Goal: Transaction & Acquisition: Book appointment/travel/reservation

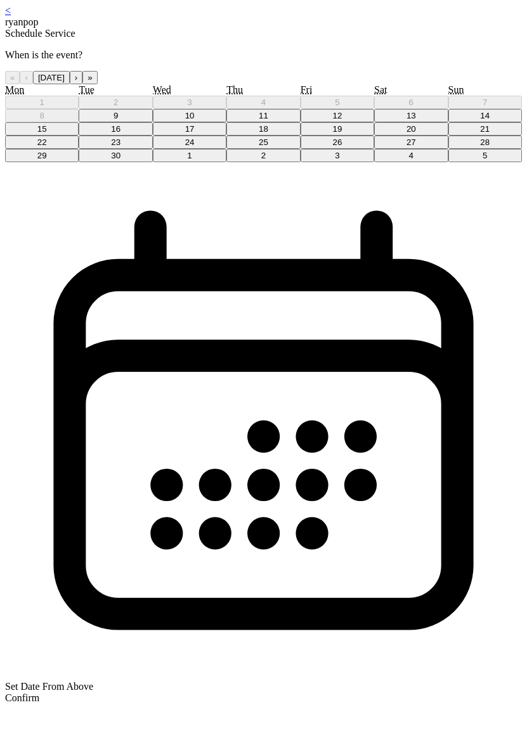
click at [274, 122] on button "11" at bounding box center [263, 115] width 74 height 13
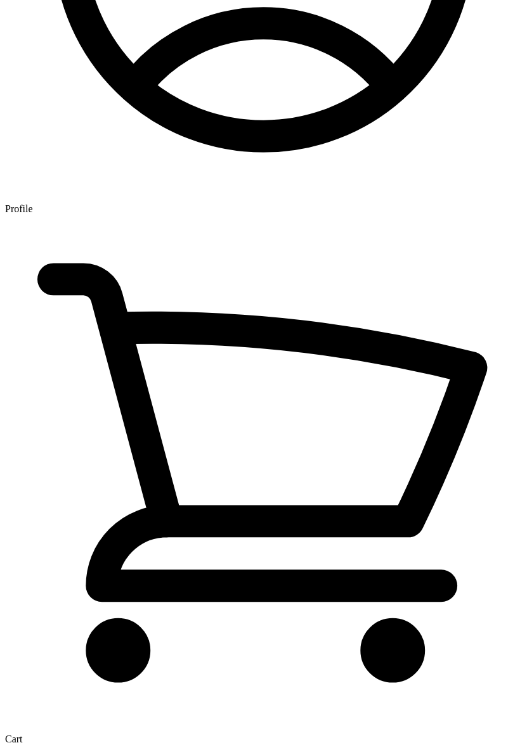
scroll to position [1943, 0]
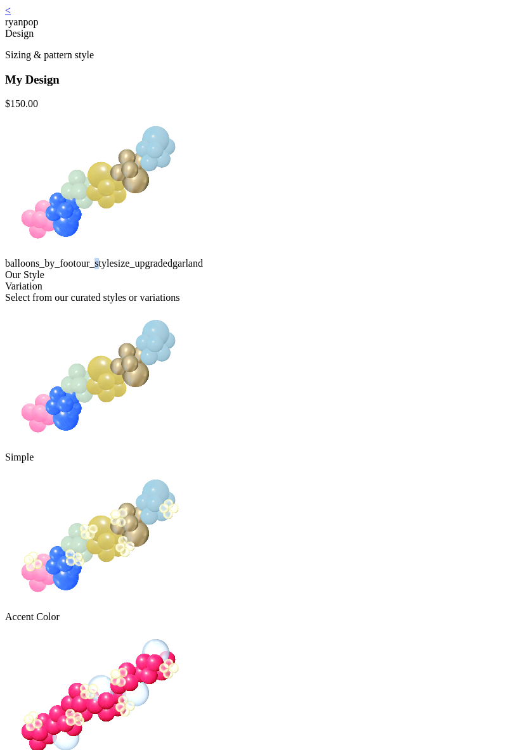
click at [264, 269] on div "balloons_by_foot our_style size_upgraded garland" at bounding box center [263, 190] width 516 height 160
click at [329, 269] on div "balloons_by_foot our_style size_upgraded garland" at bounding box center [263, 190] width 516 height 160
click at [369, 269] on div "balloons_by_foot our_style size_upgraded garland" at bounding box center [263, 190] width 516 height 160
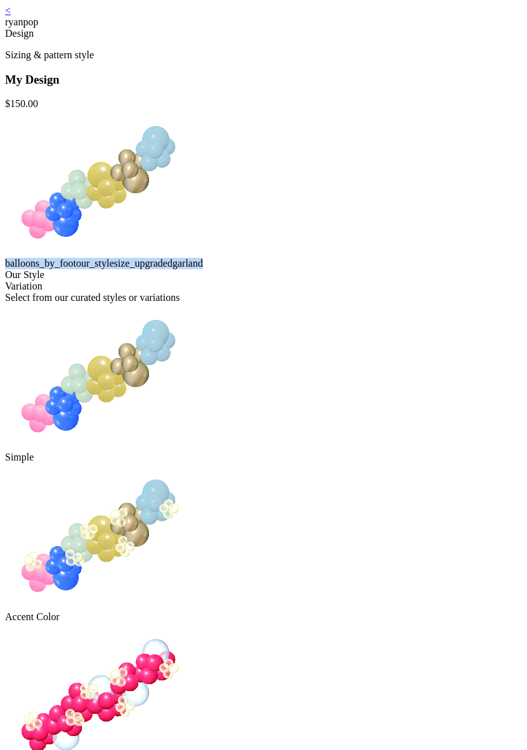
click at [369, 269] on div "balloons_by_foot our_style size_upgraded garland" at bounding box center [263, 190] width 516 height 160
click at [385, 269] on div "balloons_by_foot our_style size_upgraded garland" at bounding box center [263, 190] width 516 height 160
click at [388, 269] on div "balloons_by_foot our_style size_upgraded garland" at bounding box center [263, 190] width 516 height 160
drag, startPoint x: 390, startPoint y: 339, endPoint x: 162, endPoint y: 341, distance: 228.1
click at [150, 270] on div "My Design $ 150.00 balloons_by_foot our_style size_upgraded garland" at bounding box center [263, 171] width 516 height 197
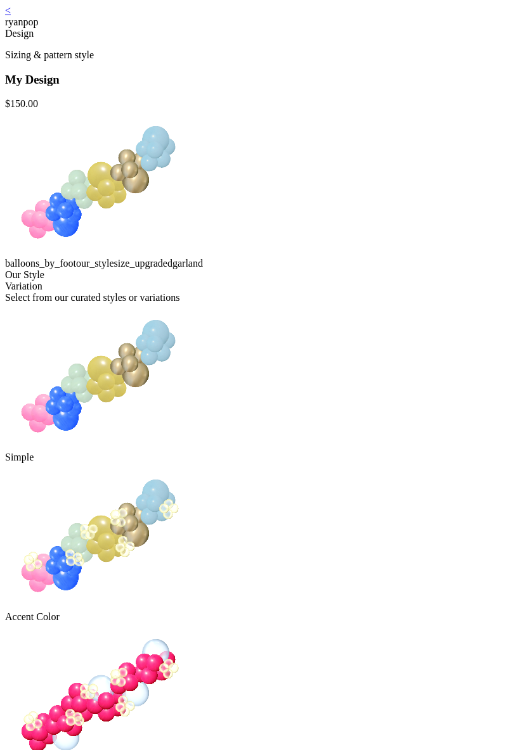
click at [203, 269] on div "balloons_by_foot our_style size_upgraded garland" at bounding box center [263, 190] width 516 height 160
drag, startPoint x: 243, startPoint y: 339, endPoint x: 163, endPoint y: 339, distance: 79.2
click at [163, 269] on div "balloons_by_foot our_style size_upgraded garland" at bounding box center [263, 190] width 516 height 160
copy div "balloons_by_foot"
click at [220, 269] on div "balloons_by_foot our_style size_upgraded garland" at bounding box center [263, 190] width 516 height 160
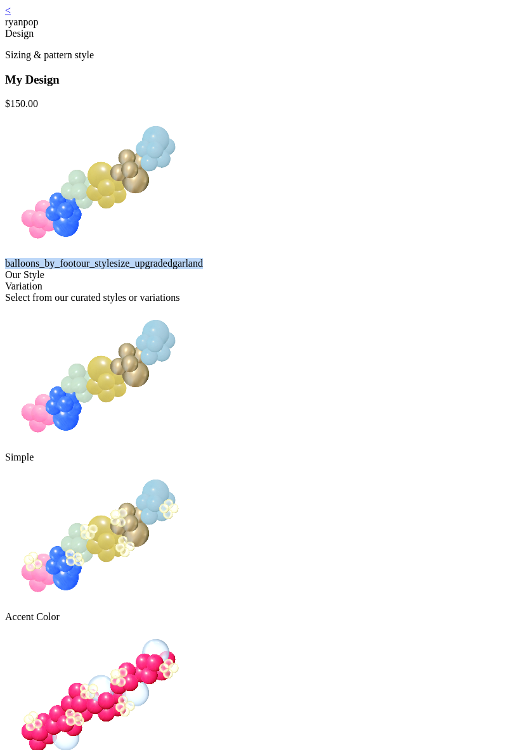
click at [220, 269] on div "balloons_by_foot our_style size_upgraded garland" at bounding box center [263, 190] width 516 height 160
click at [216, 269] on div "balloons_by_foot our_style size_upgraded garland" at bounding box center [263, 190] width 516 height 160
drag, startPoint x: 240, startPoint y: 337, endPoint x: 154, endPoint y: 340, distance: 86.2
click at [154, 270] on div "My Design $ 150.00 balloons_by_foot our_style size_upgraded garland" at bounding box center [263, 171] width 516 height 197
copy div "balloons_by_foot"
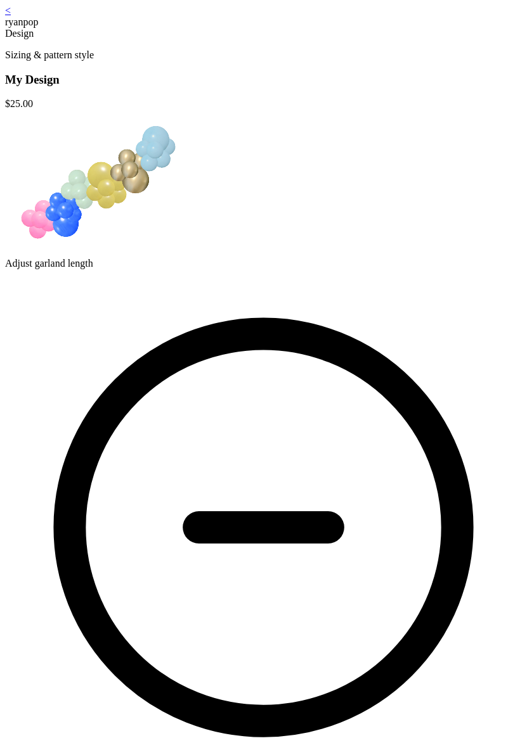
click at [308, 352] on icon at bounding box center [263, 527] width 516 height 516
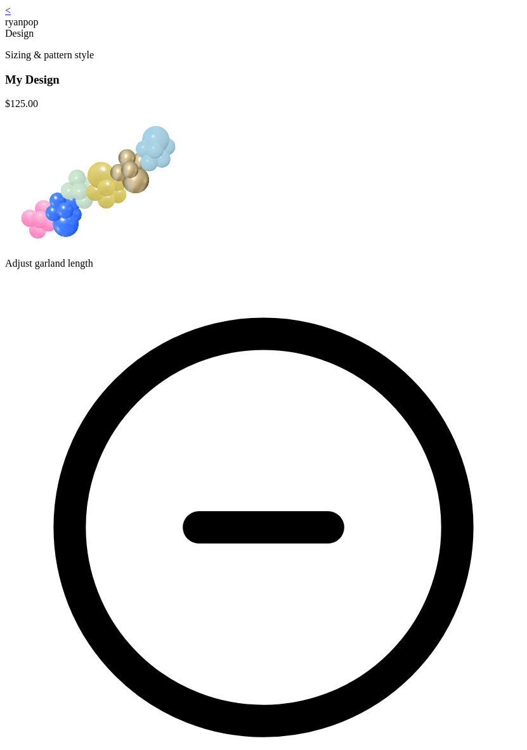
click at [308, 352] on icon at bounding box center [263, 527] width 516 height 516
click at [309, 352] on icon at bounding box center [263, 527] width 516 height 516
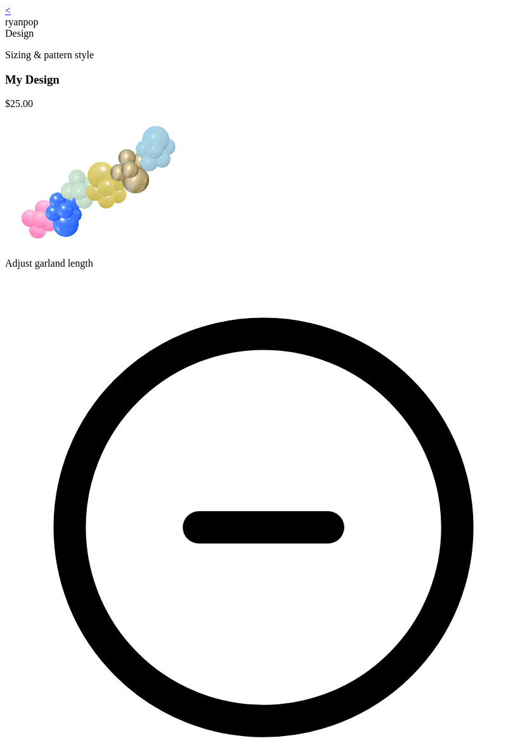
click at [309, 352] on icon at bounding box center [263, 527] width 516 height 516
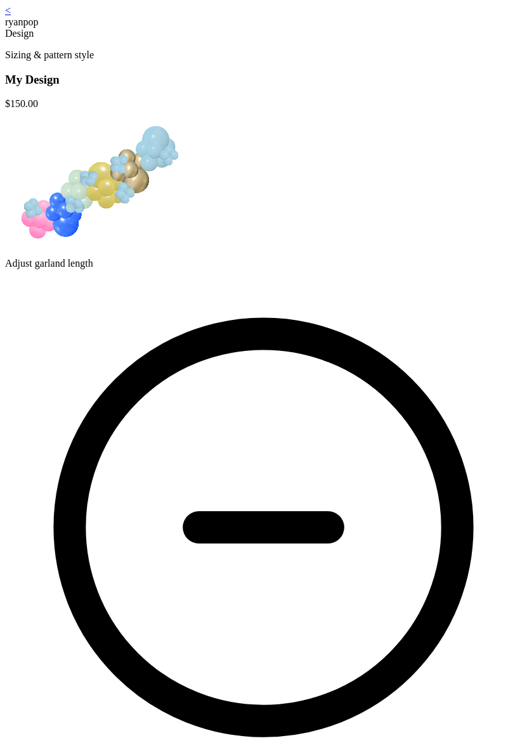
click at [316, 348] on icon at bounding box center [263, 527] width 516 height 516
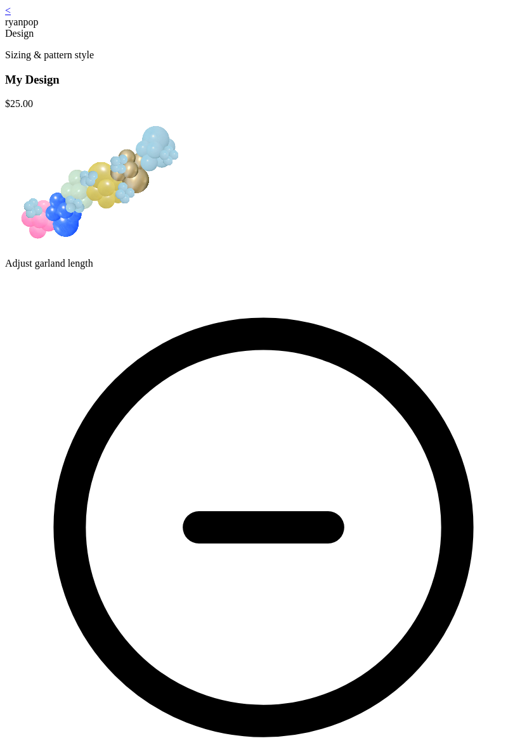
click at [407, 293] on div "My Design $ 25.00 Adjust garland length 1 ft" at bounding box center [263, 702] width 516 height 1258
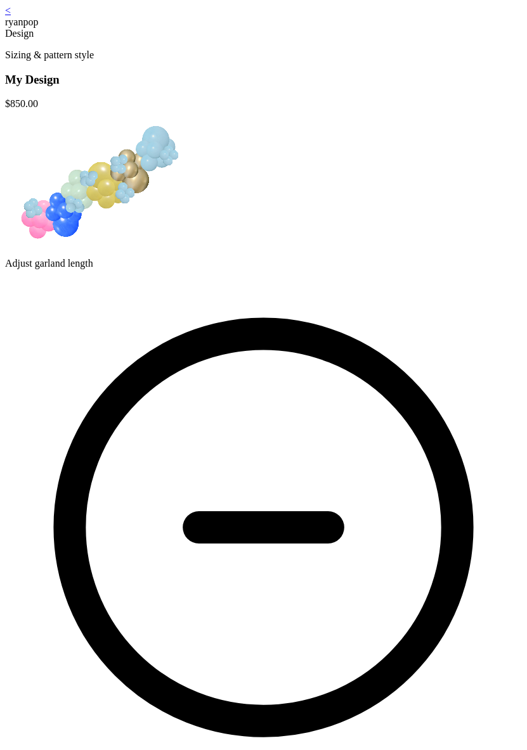
click at [305, 349] on icon at bounding box center [263, 527] width 516 height 516
click at [304, 349] on icon at bounding box center [263, 527] width 516 height 516
click at [303, 349] on icon at bounding box center [263, 527] width 516 height 516
click at [302, 350] on icon at bounding box center [263, 527] width 516 height 516
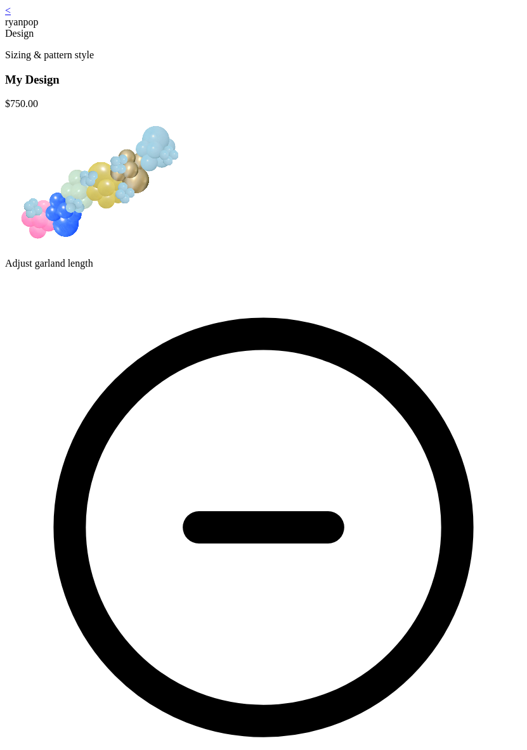
click at [302, 350] on icon at bounding box center [263, 527] width 516 height 516
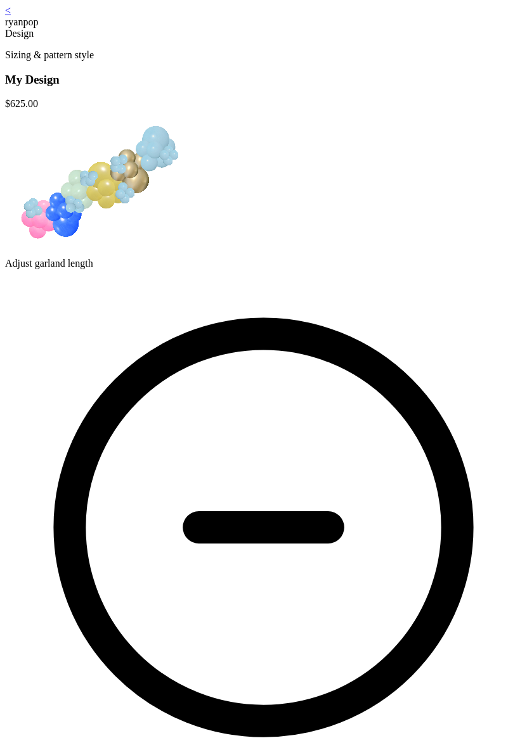
click at [302, 350] on icon at bounding box center [263, 527] width 516 height 516
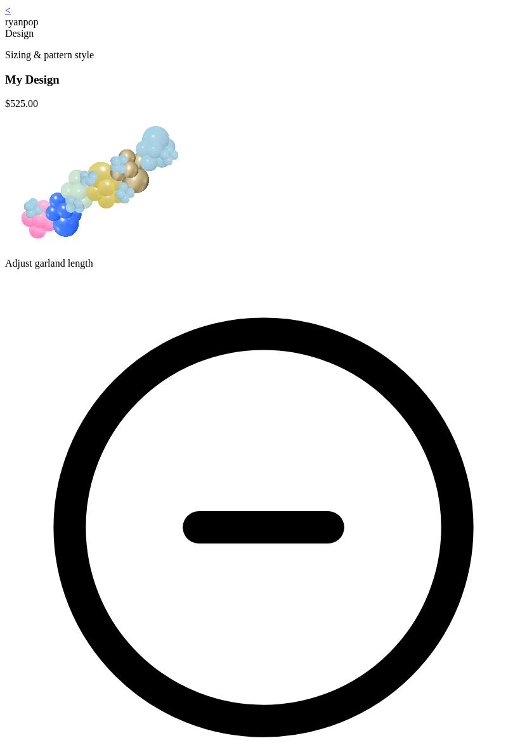
click at [302, 350] on icon at bounding box center [263, 527] width 516 height 516
click at [333, 258] on div at bounding box center [263, 258] width 516 height 0
click at [303, 355] on icon at bounding box center [263, 527] width 516 height 516
click at [304, 355] on icon at bounding box center [263, 527] width 516 height 516
click at [304, 354] on icon at bounding box center [263, 527] width 516 height 516
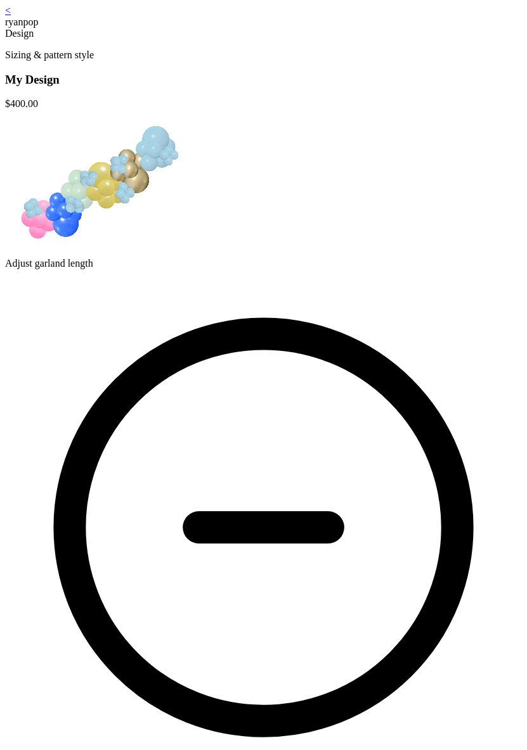
click at [304, 354] on icon at bounding box center [263, 527] width 516 height 516
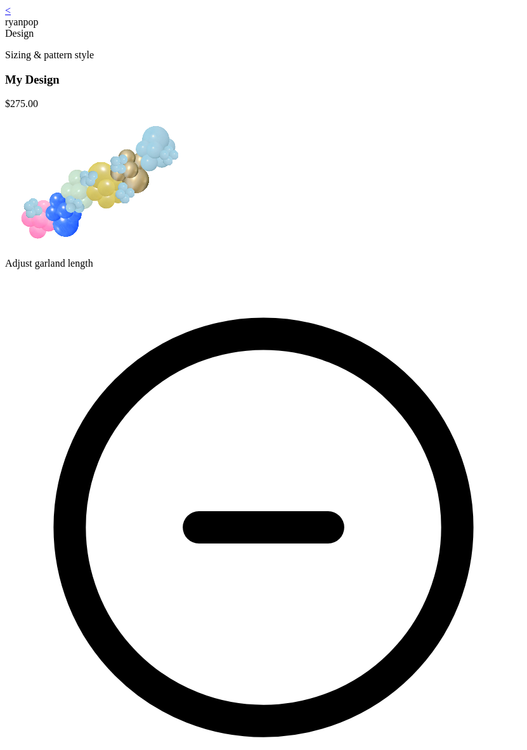
click at [304, 354] on icon at bounding box center [263, 527] width 516 height 516
click at [304, 354] on icon at bounding box center [263, 527] width 387 height 387
click at [304, 354] on icon at bounding box center [263, 527] width 516 height 516
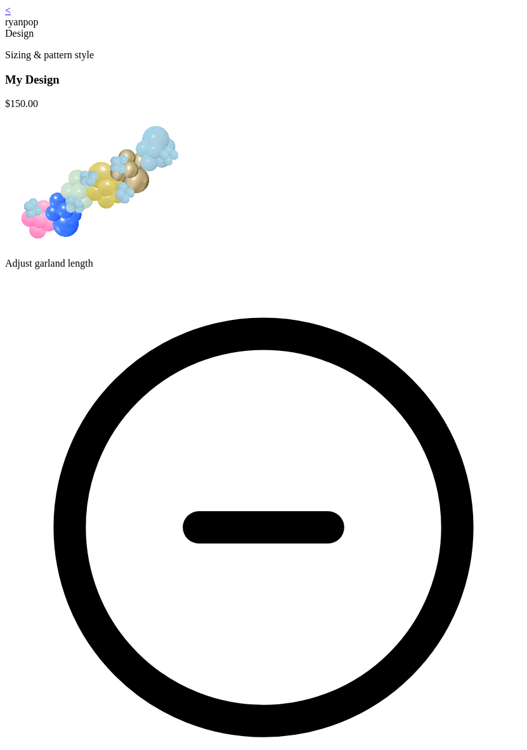
click at [304, 354] on icon at bounding box center [263, 527] width 387 height 387
click at [304, 353] on icon at bounding box center [263, 527] width 516 height 516
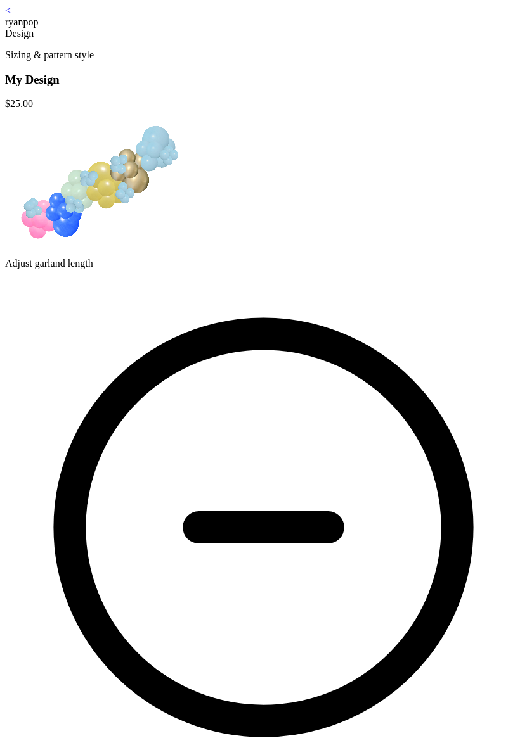
click at [304, 353] on icon at bounding box center [263, 527] width 516 height 516
click at [310, 353] on icon at bounding box center [263, 527] width 516 height 516
click at [311, 352] on icon at bounding box center [263, 527] width 516 height 516
drag, startPoint x: 311, startPoint y: 352, endPoint x: 335, endPoint y: 349, distance: 24.4
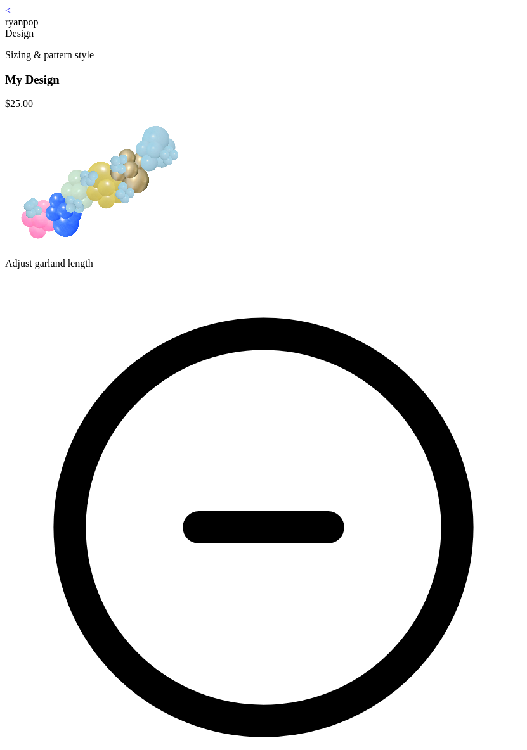
click at [311, 352] on icon at bounding box center [263, 527] width 516 height 516
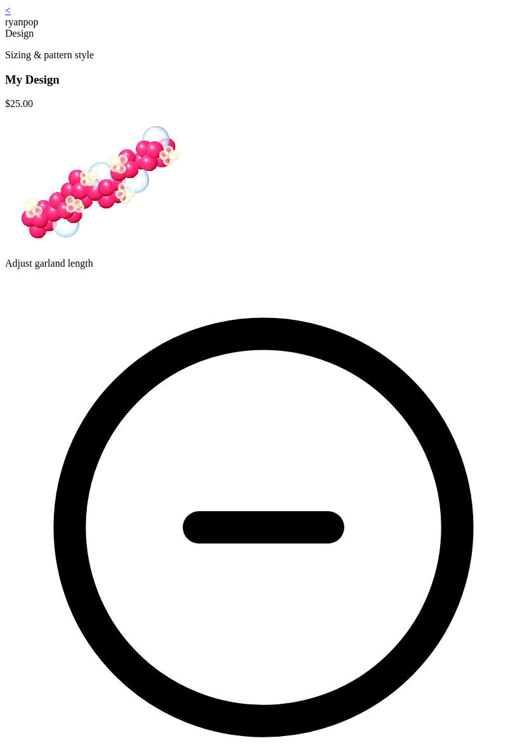
drag, startPoint x: 203, startPoint y: 652, endPoint x: 212, endPoint y: 650, distance: 9.1
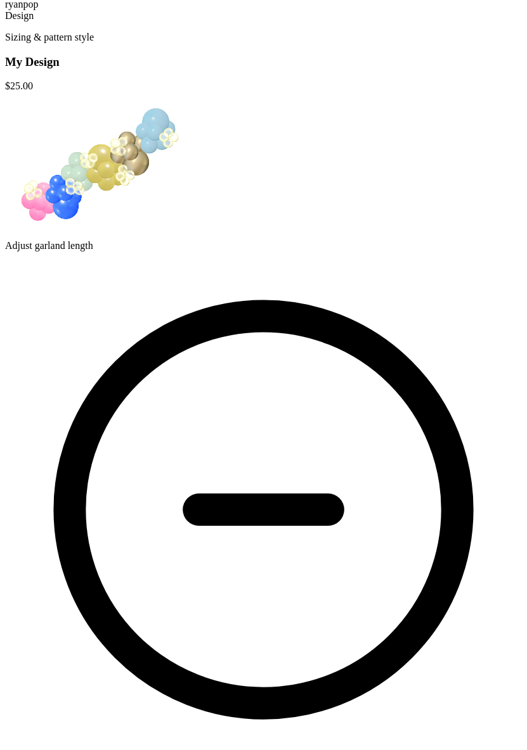
scroll to position [0, 0]
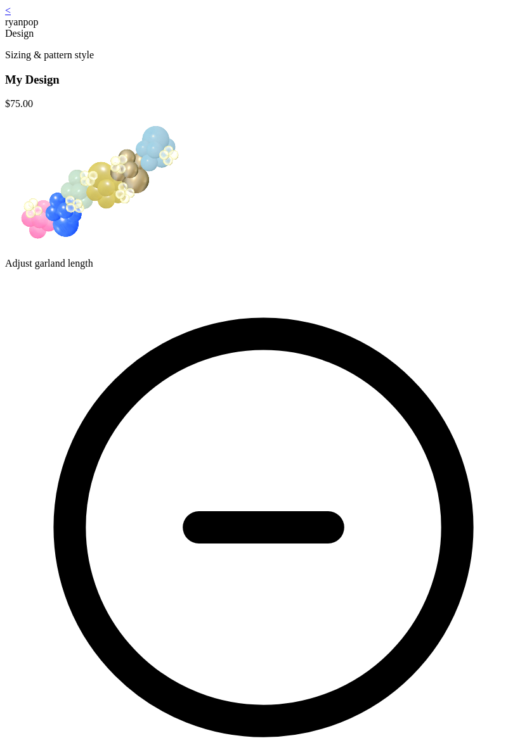
click at [313, 352] on icon at bounding box center [263, 527] width 516 height 516
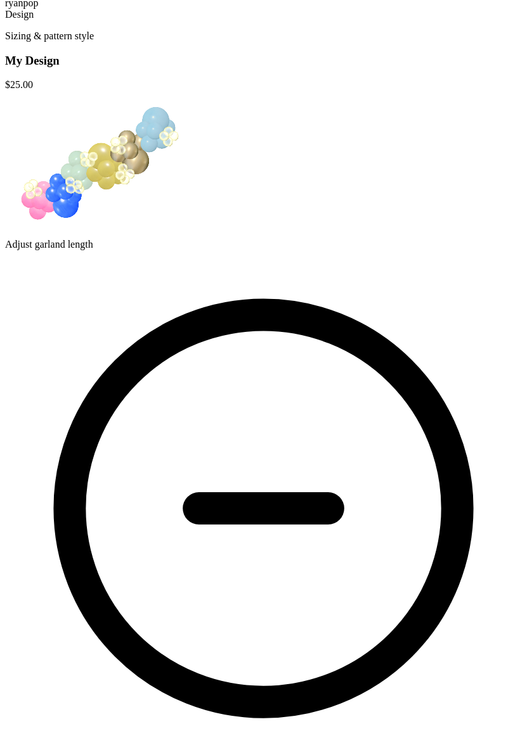
scroll to position [23, 0]
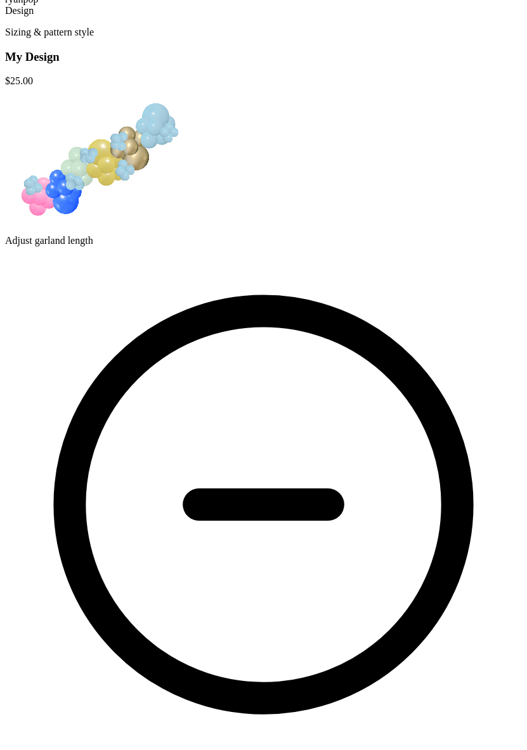
drag, startPoint x: 220, startPoint y: 530, endPoint x: 232, endPoint y: 534, distance: 12.4
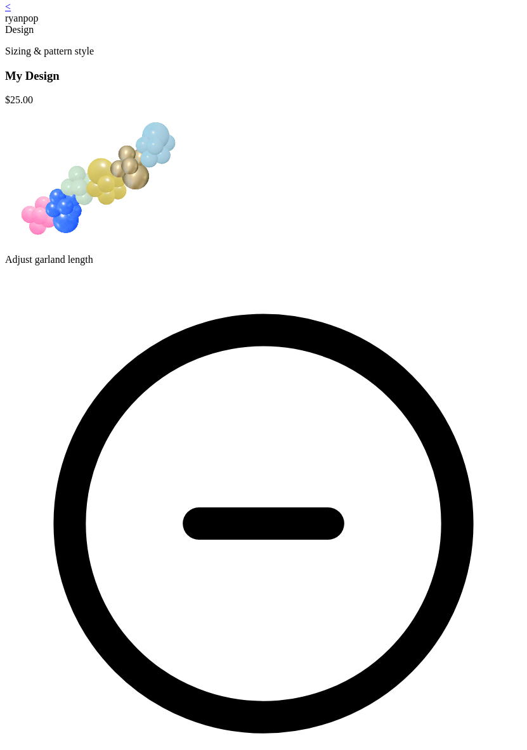
scroll to position [0, 0]
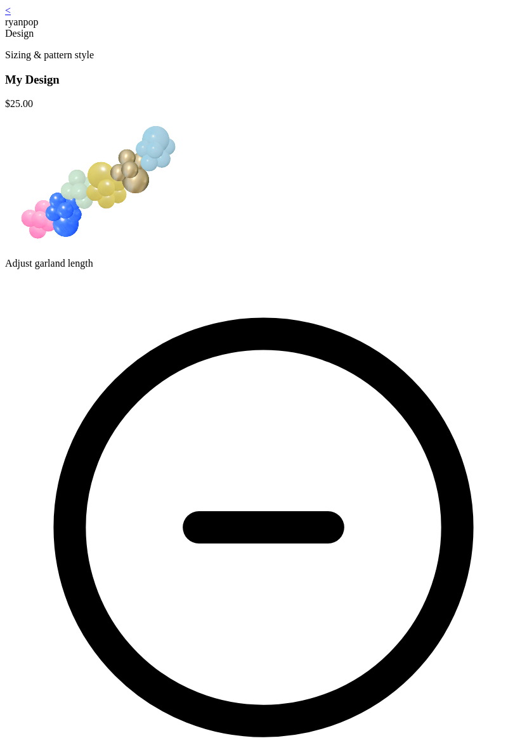
click at [11, 13] on link "<" at bounding box center [8, 10] width 6 height 11
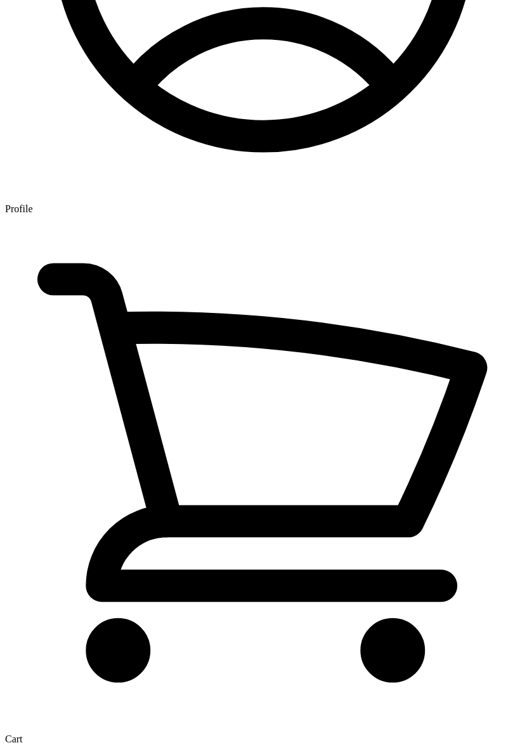
scroll to position [1877, 0]
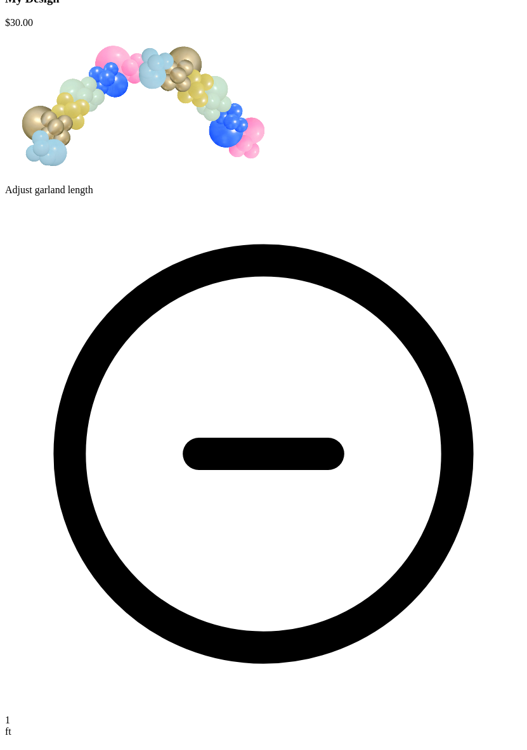
scroll to position [89, 0]
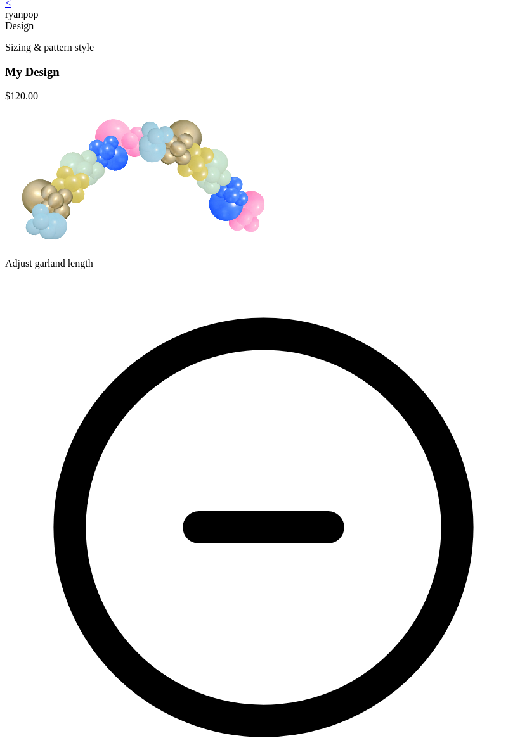
scroll to position [0, 0]
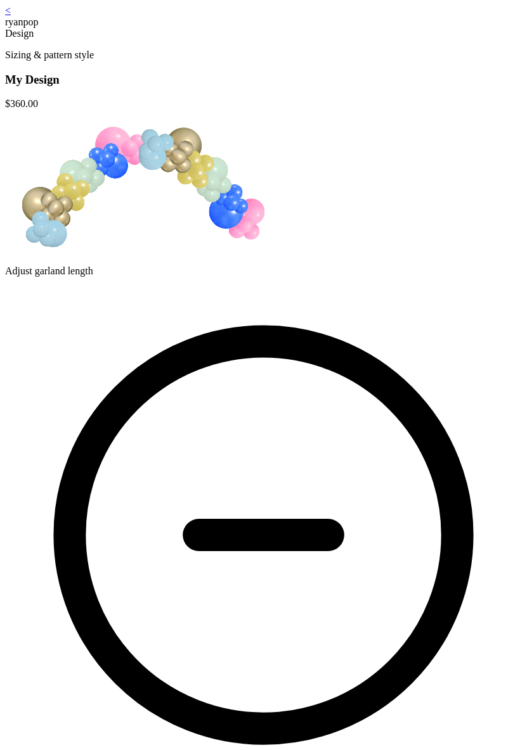
click at [77, 18] on div "< ryanpop" at bounding box center [263, 16] width 516 height 23
click at [11, 16] on link "<" at bounding box center [8, 10] width 6 height 11
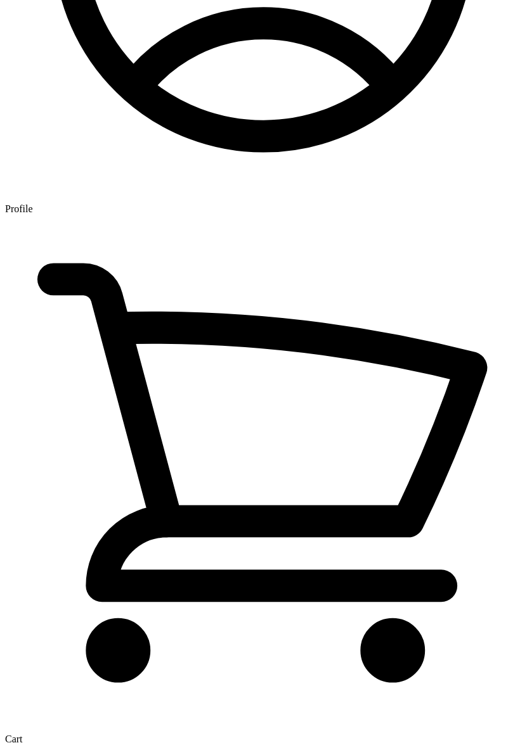
scroll to position [2025, 0]
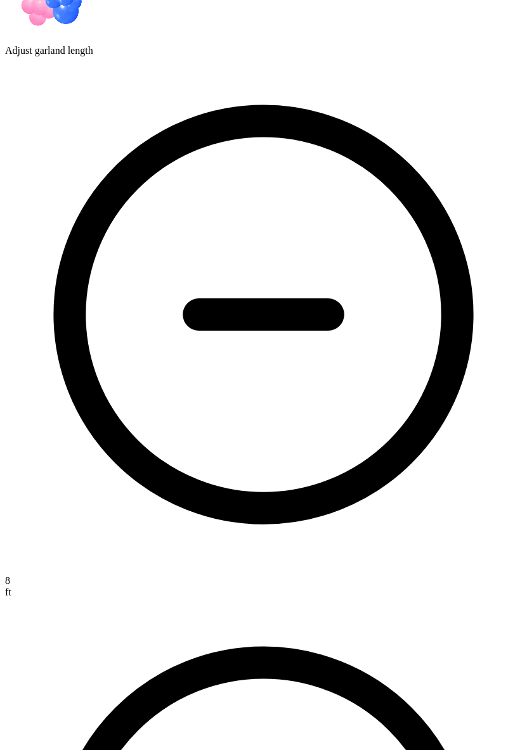
scroll to position [233, 0]
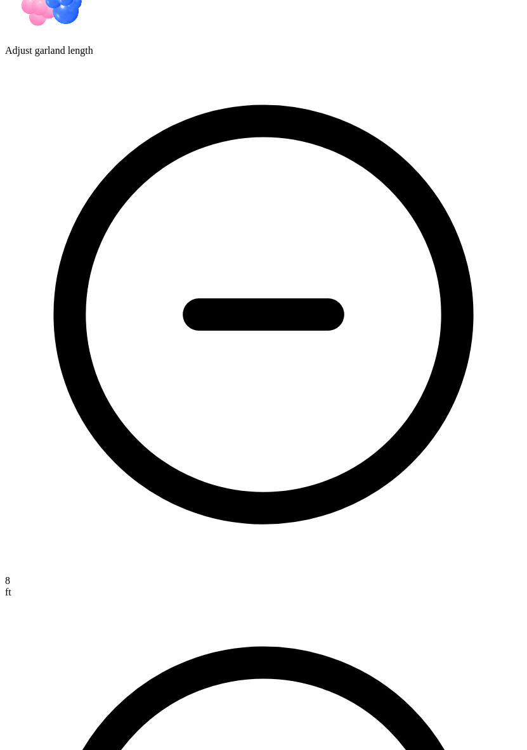
scroll to position [0, 0]
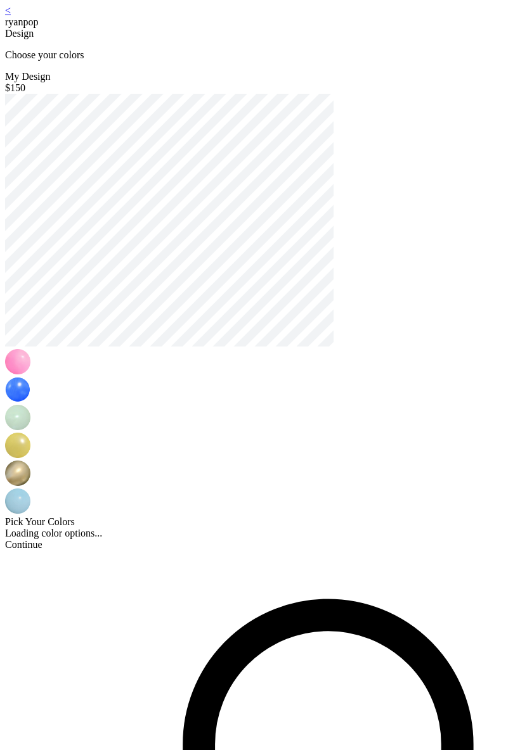
click at [11, 16] on link "<" at bounding box center [8, 10] width 6 height 11
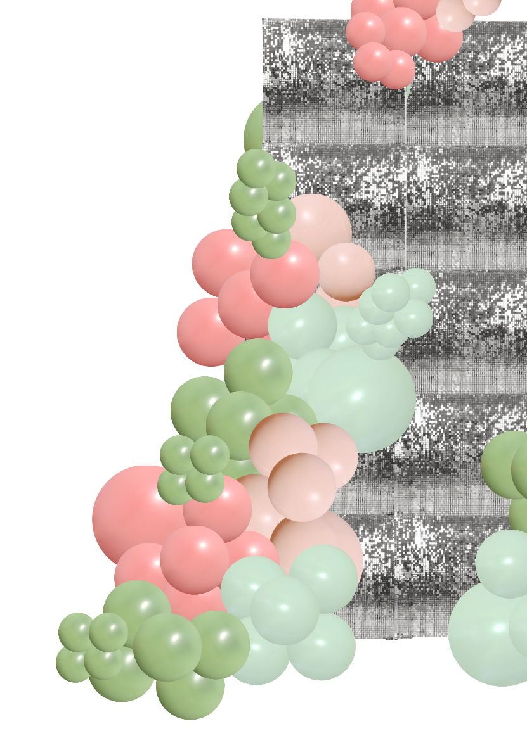
scroll to position [1710, 0]
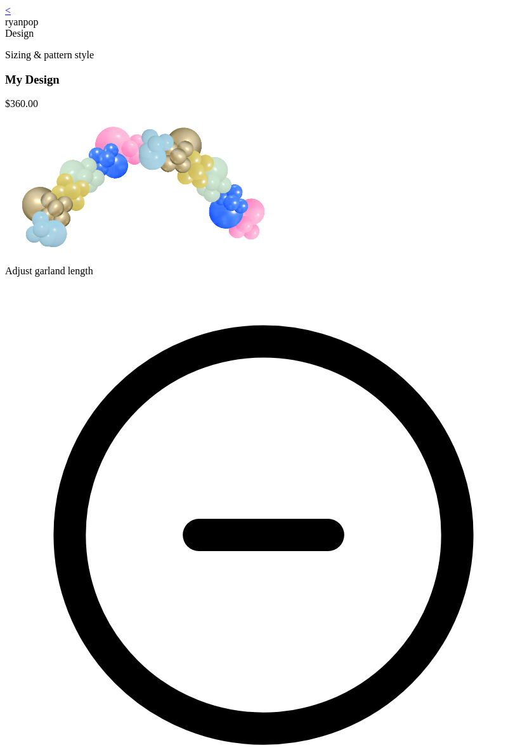
click at [299, 350] on icon at bounding box center [263, 535] width 516 height 516
click at [301, 350] on icon at bounding box center [263, 535] width 516 height 516
click at [302, 350] on icon at bounding box center [263, 535] width 516 height 516
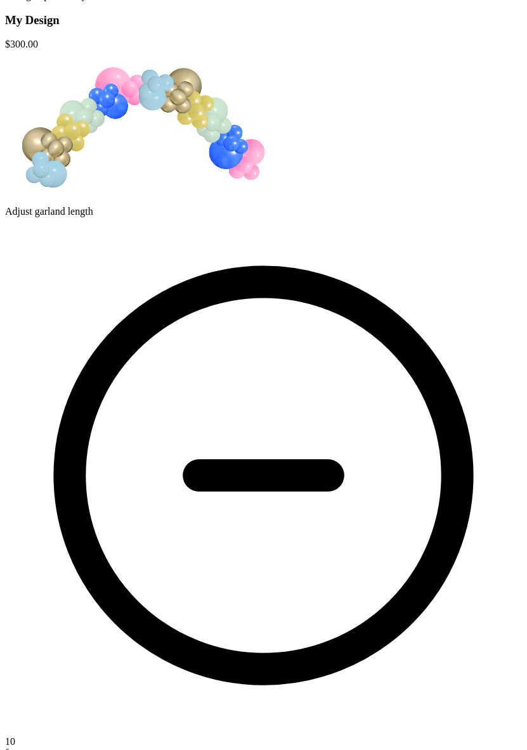
scroll to position [233, 0]
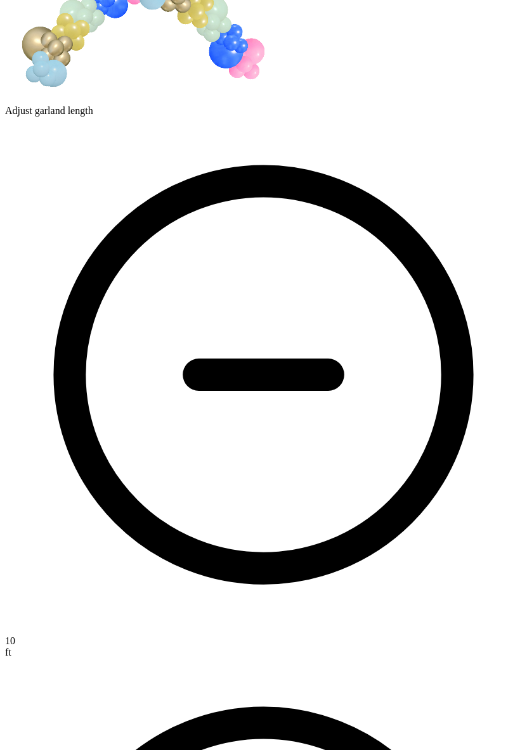
scroll to position [0, 0]
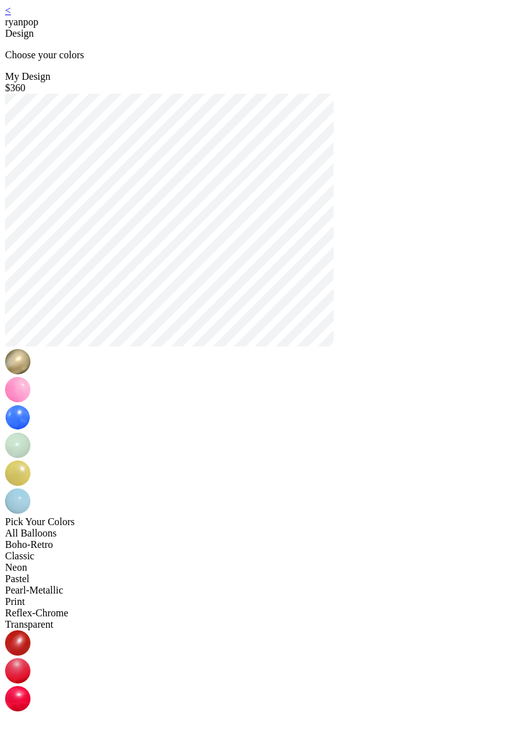
click at [11, 16] on link "<" at bounding box center [8, 10] width 6 height 11
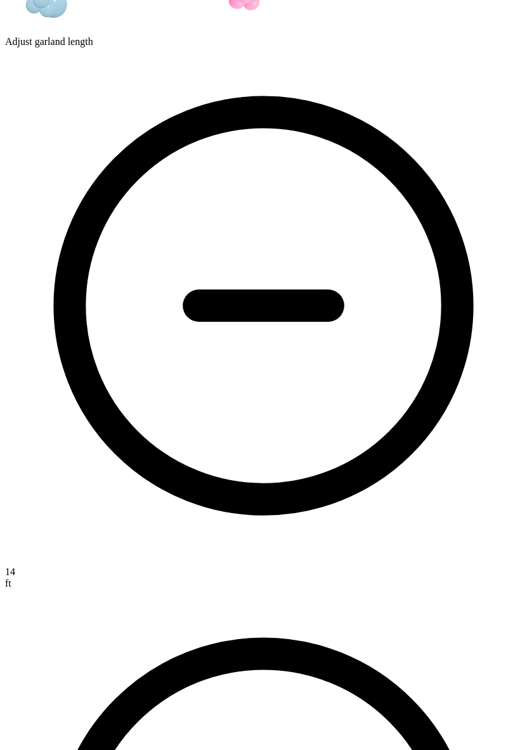
scroll to position [233, 0]
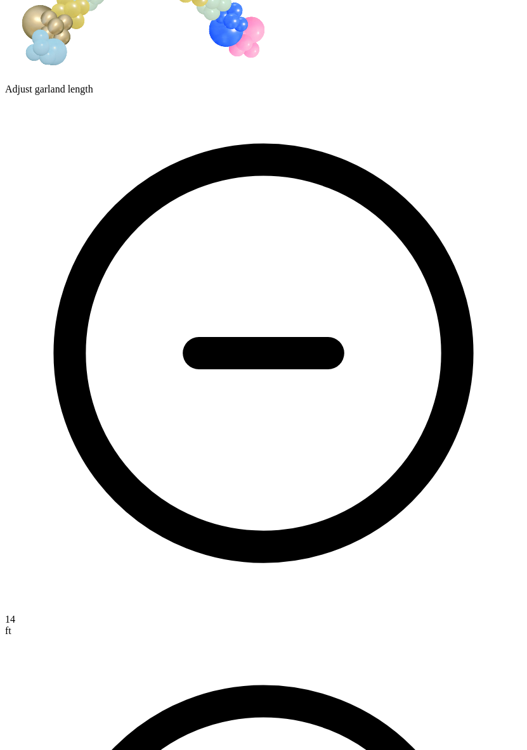
scroll to position [0, 0]
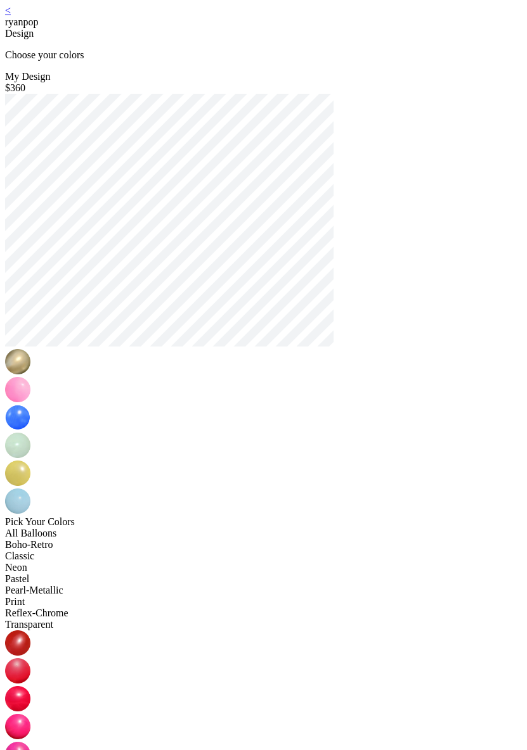
click at [11, 16] on link "<" at bounding box center [8, 10] width 6 height 11
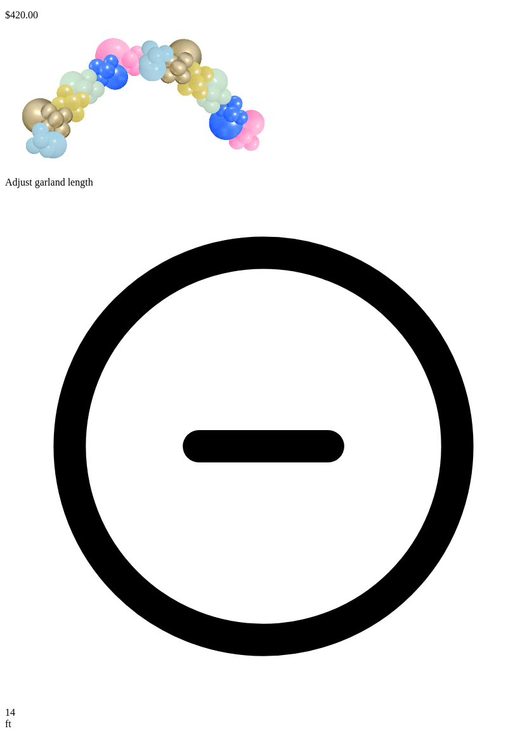
scroll to position [233, 0]
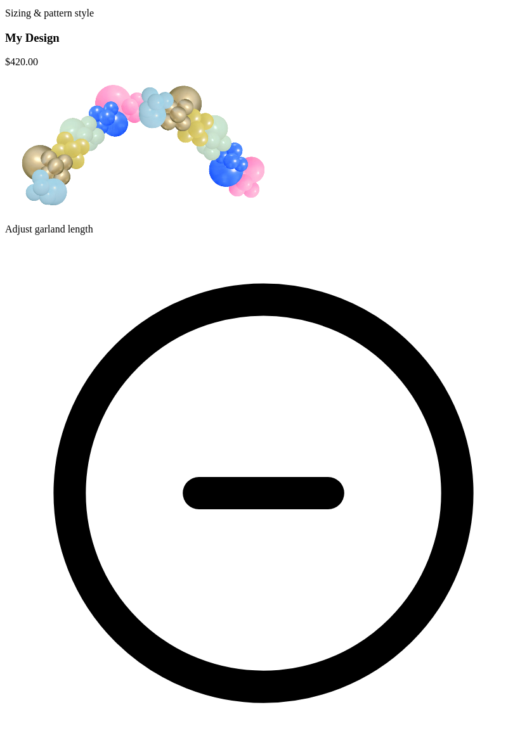
scroll to position [0, 0]
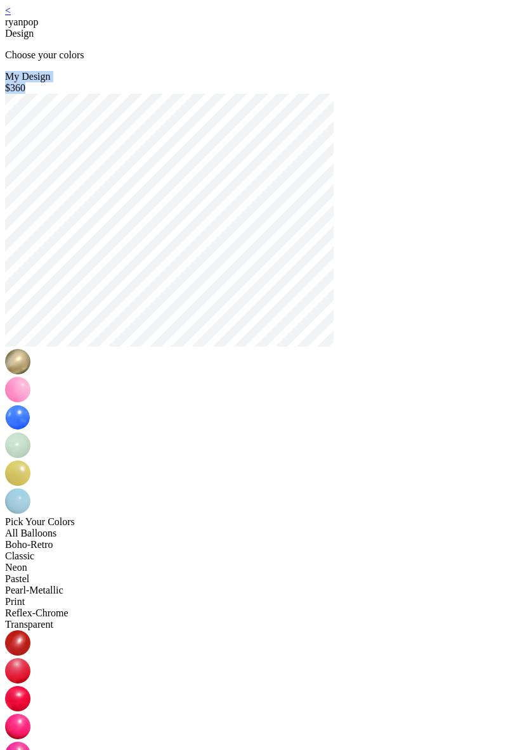
drag, startPoint x: 445, startPoint y: 110, endPoint x: 89, endPoint y: 111, distance: 356.1
click at [79, 112] on div "My Design $360 Pick Your Colors All Balloons Boho-Retro Classic Neon Pastel Pea…" at bounding box center [263, 727] width 516 height 1312
copy div "My Design $360"
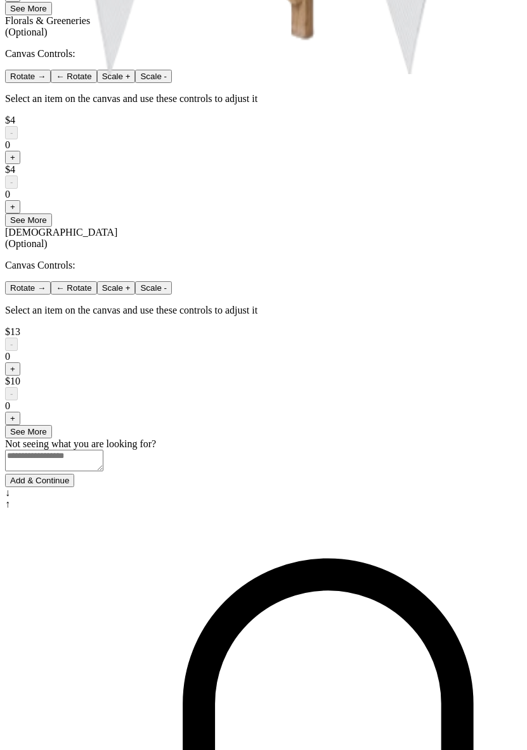
scroll to position [738, 0]
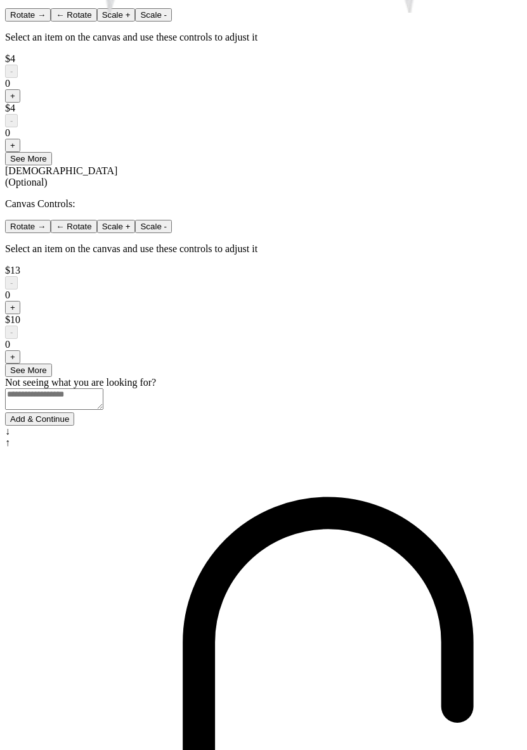
click at [74, 426] on button "Add & Continue" at bounding box center [39, 419] width 69 height 13
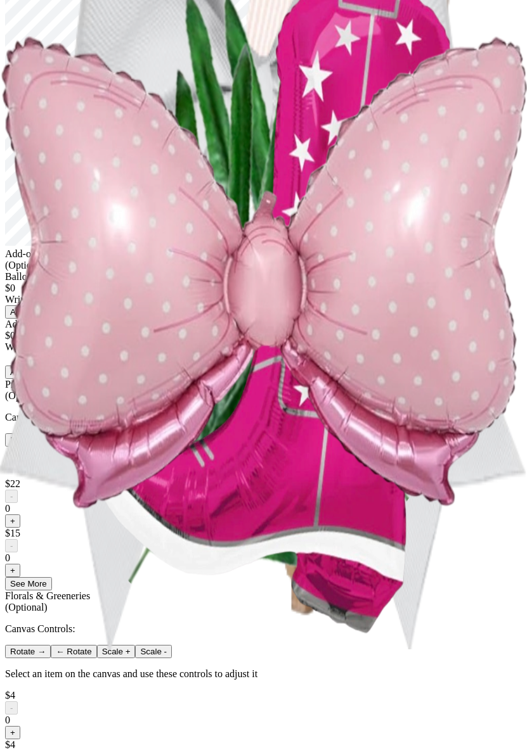
scroll to position [0, 0]
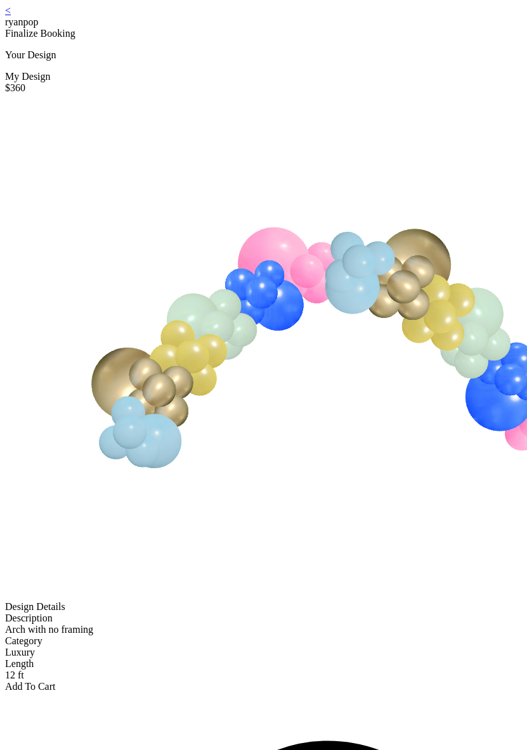
click at [11, 16] on link "<" at bounding box center [8, 10] width 6 height 11
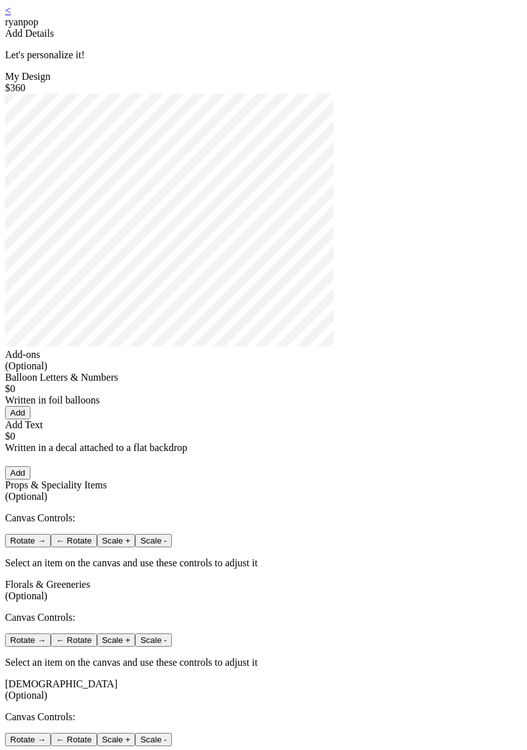
click at [11, 15] on link "<" at bounding box center [8, 10] width 6 height 11
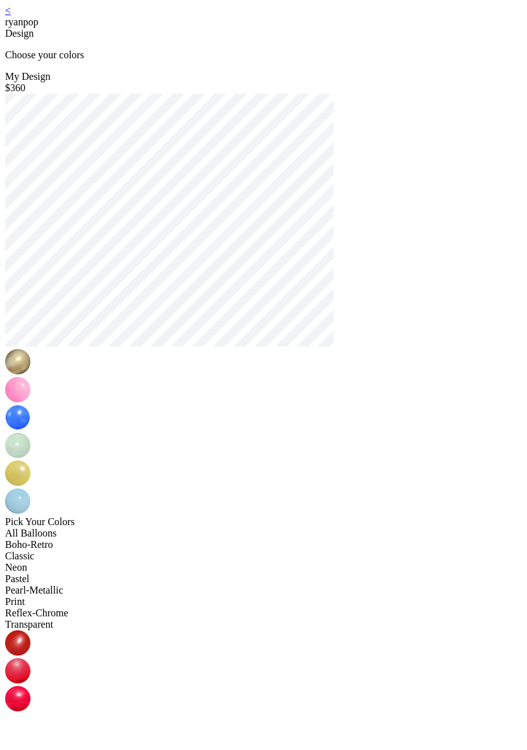
click at [65, 23] on div "< ryanpop Design Choose your colors My Design $360 Pick Your Colors All Balloon…" at bounding box center [263, 700] width 516 height 1390
click at [11, 16] on link "<" at bounding box center [8, 10] width 6 height 11
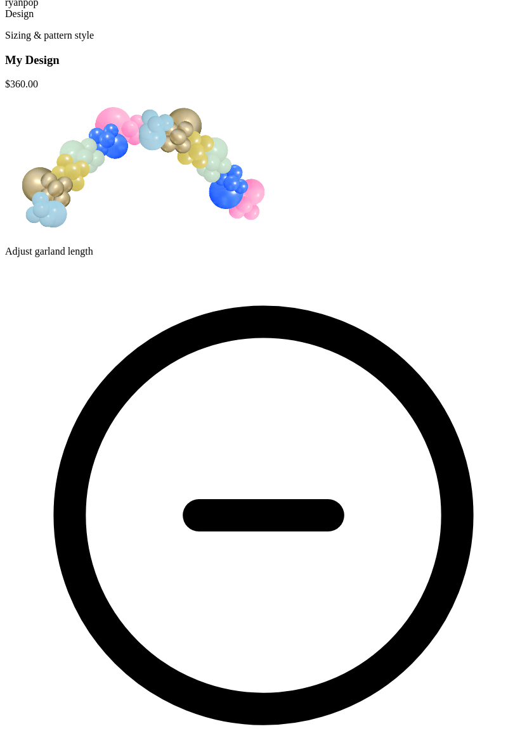
scroll to position [114, 0]
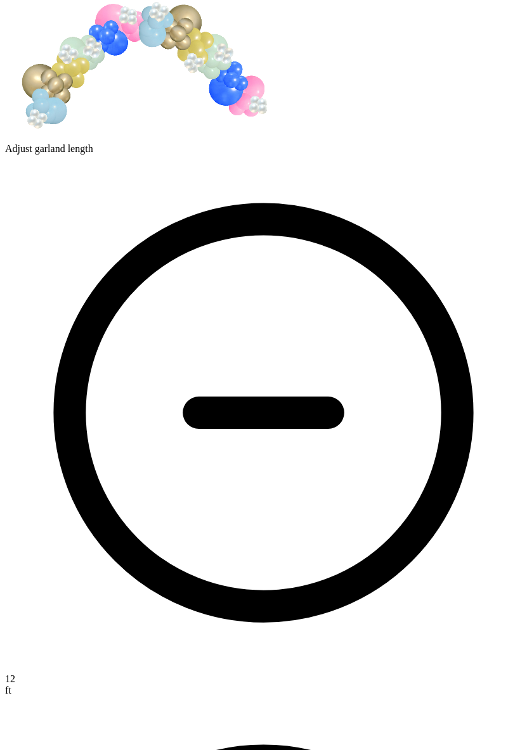
scroll to position [102, 0]
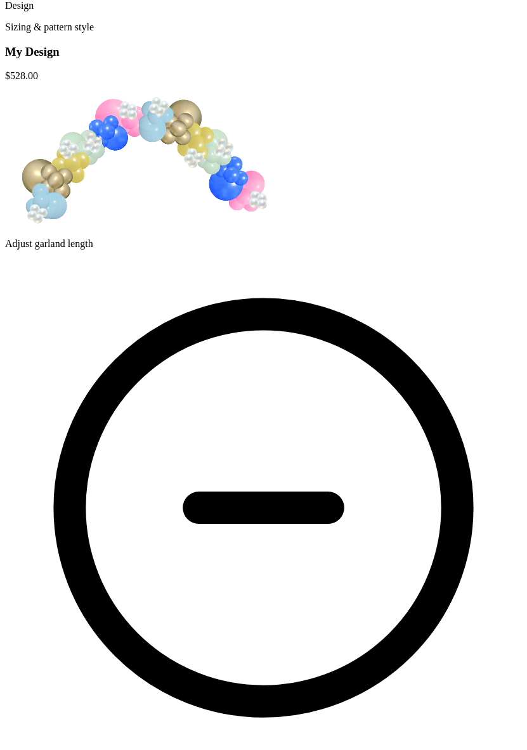
scroll to position [0, 0]
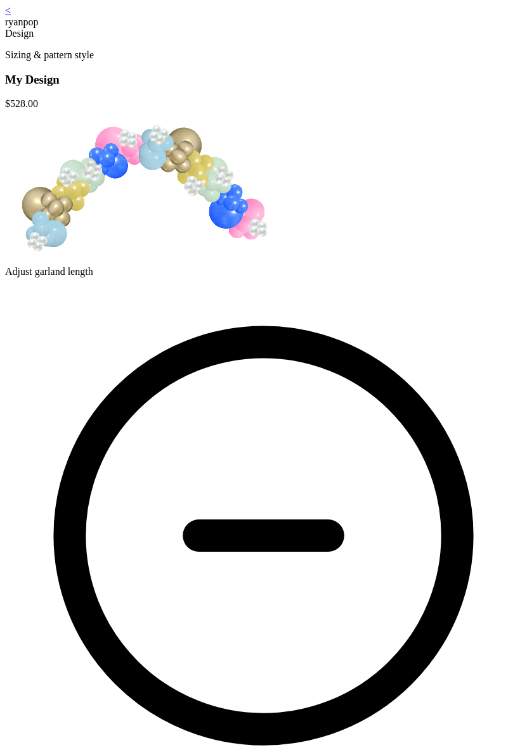
click at [11, 16] on link "<" at bounding box center [8, 10] width 6 height 11
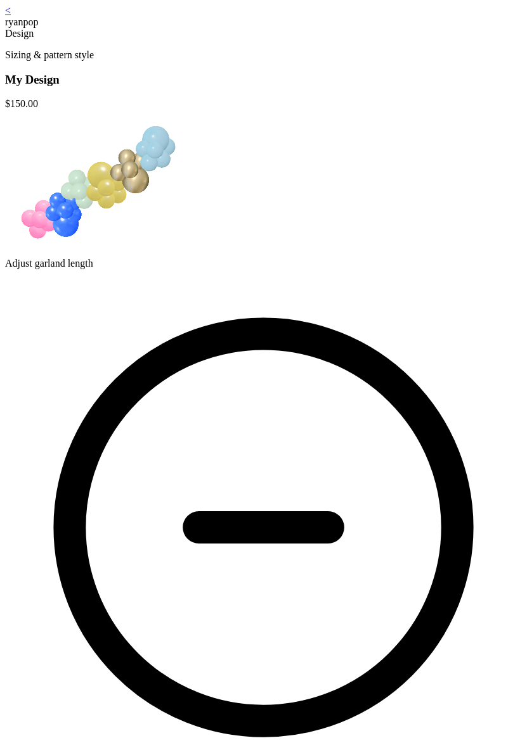
click at [11, 16] on link "<" at bounding box center [8, 10] width 6 height 11
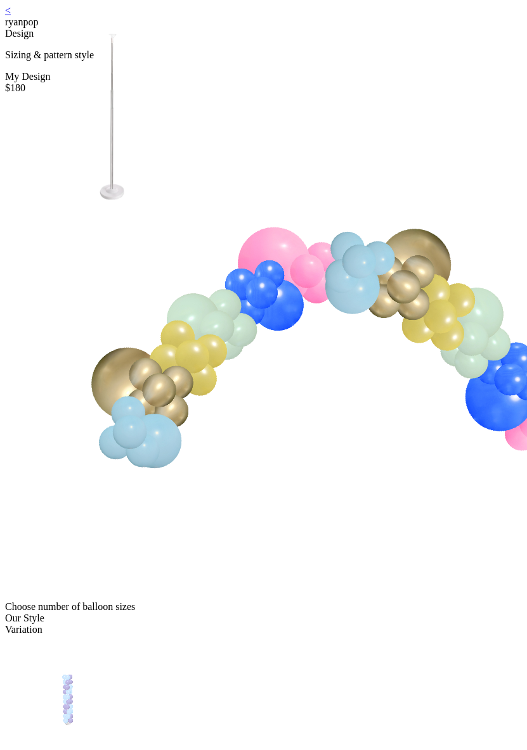
click at [11, 16] on link "<" at bounding box center [8, 10] width 6 height 11
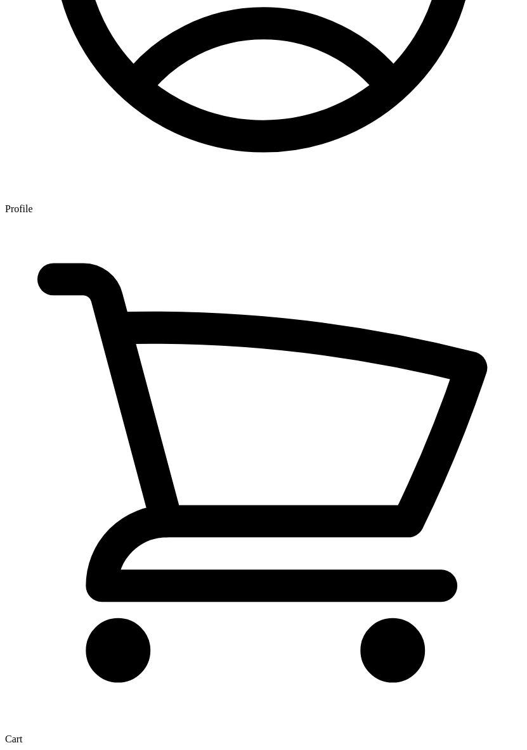
scroll to position [2284, 0]
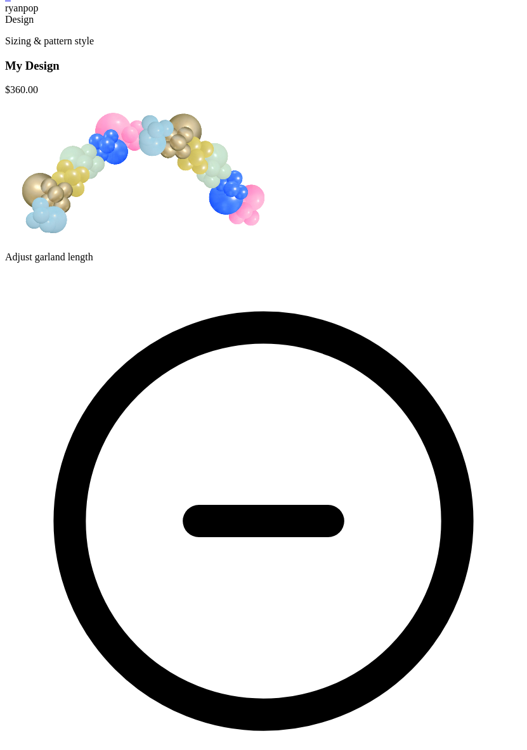
scroll to position [19, 0]
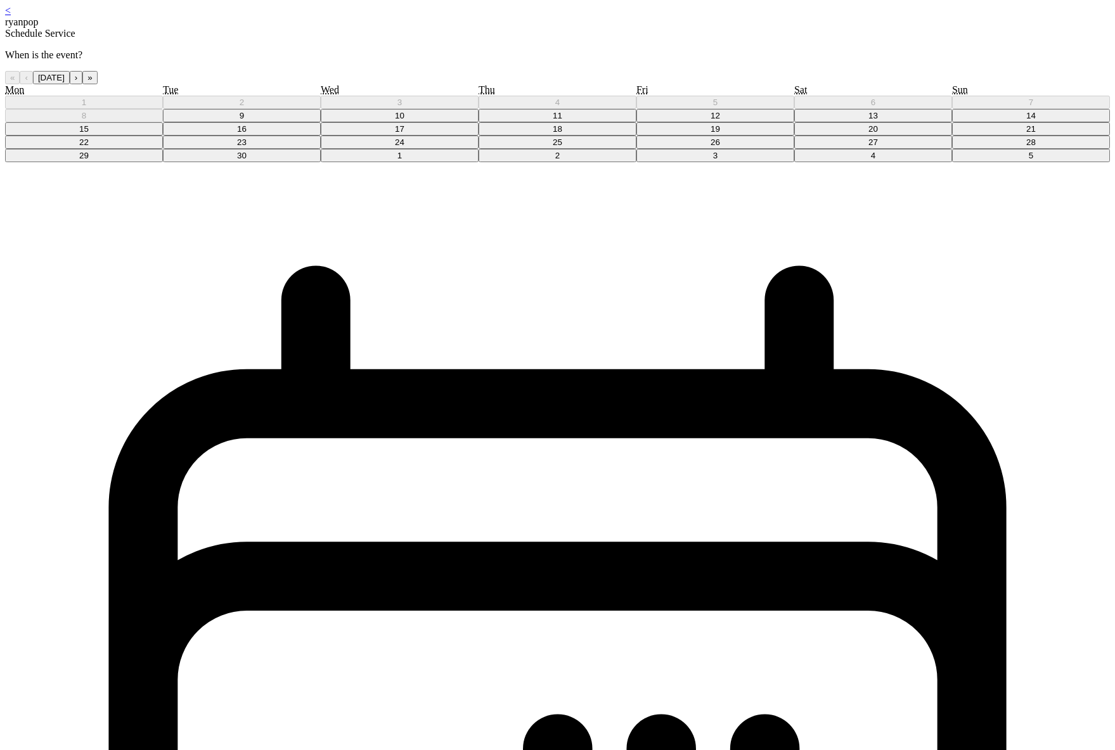
click at [556, 162] on div "1 2 3 4 5 6 7 8 9 10 11 12 13 14 15 16 17 18 19 20 21 22 23 24 25 26 27 28 29 3…" at bounding box center [557, 129] width 1105 height 67
click at [561, 134] on abbr "18" at bounding box center [558, 129] width 10 height 10
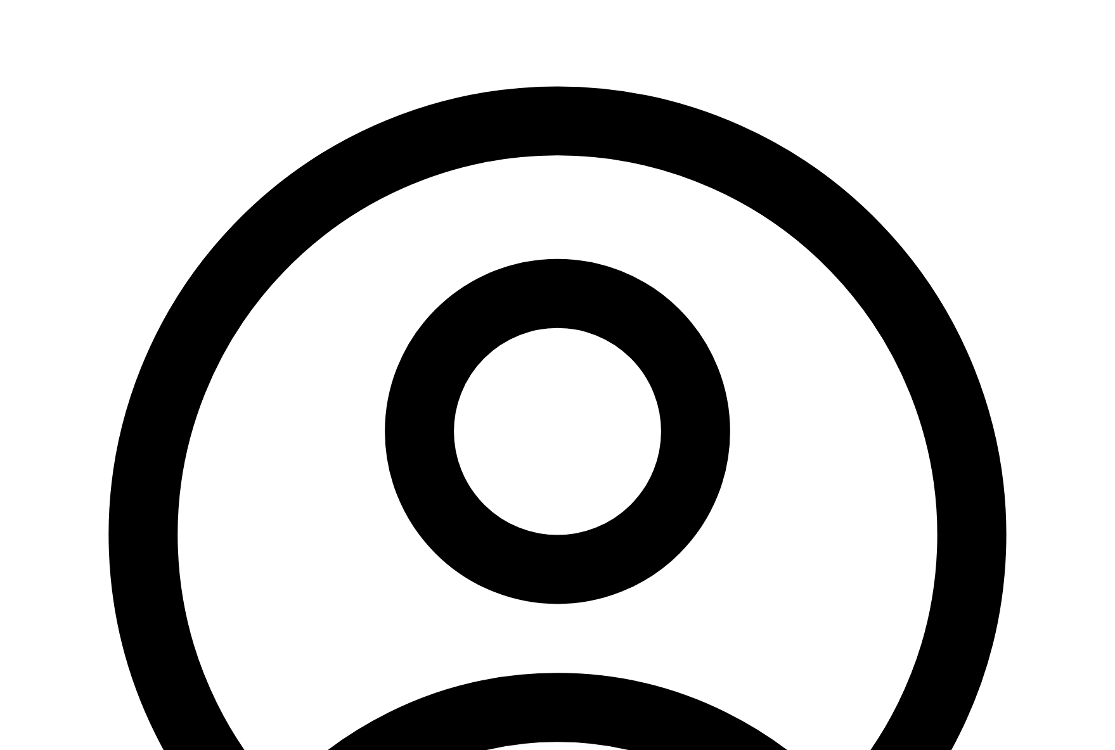
scroll to position [2359, 0]
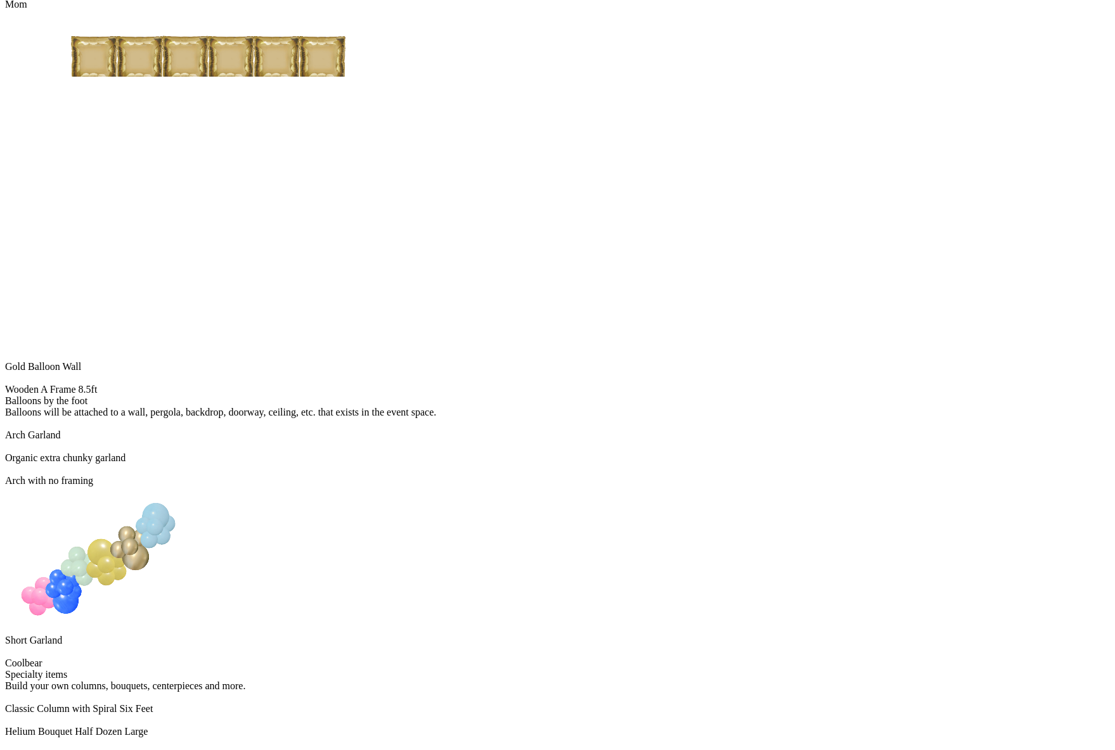
scroll to position [0, 0]
